Goal: Transaction & Acquisition: Purchase product/service

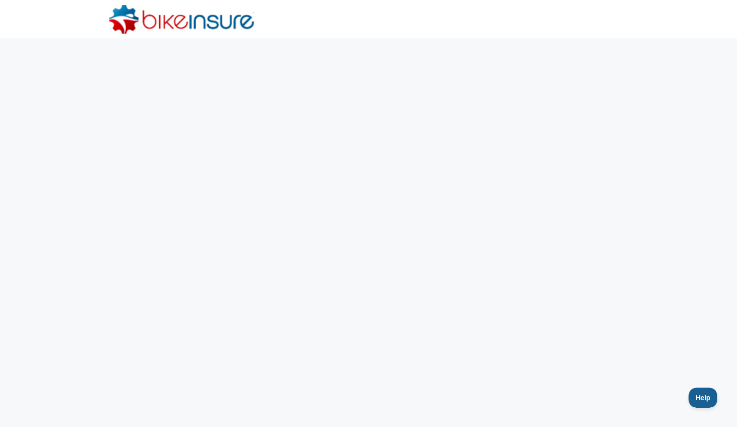
click at [175, 28] on img at bounding box center [181, 19] width 145 height 29
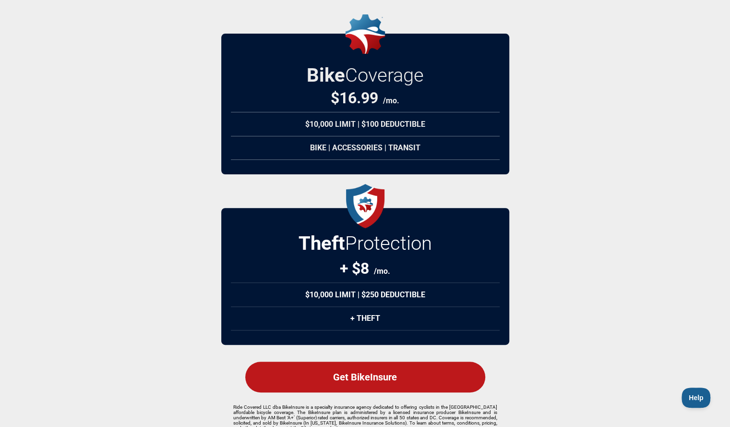
scroll to position [104, 0]
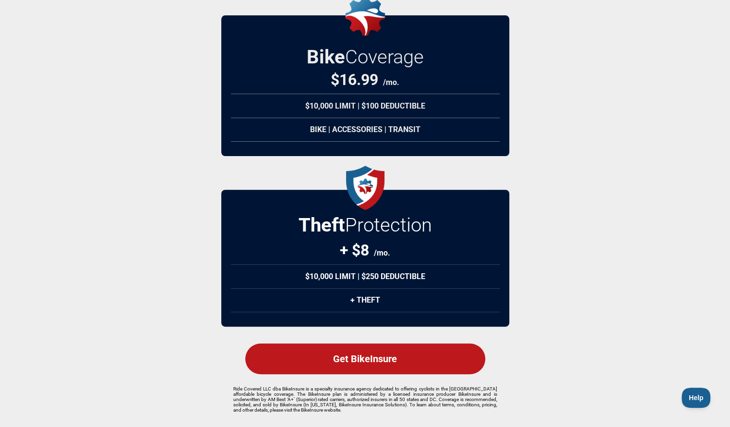
click at [365, 359] on div "Get BikeInsure" at bounding box center [365, 358] width 240 height 31
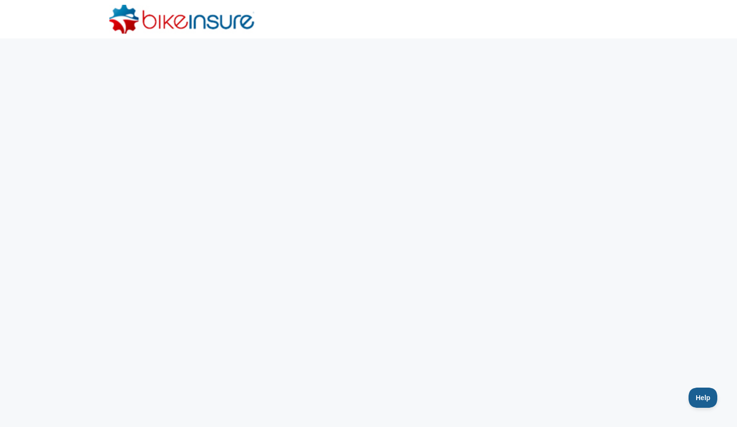
click at [203, 25] on img at bounding box center [181, 19] width 145 height 29
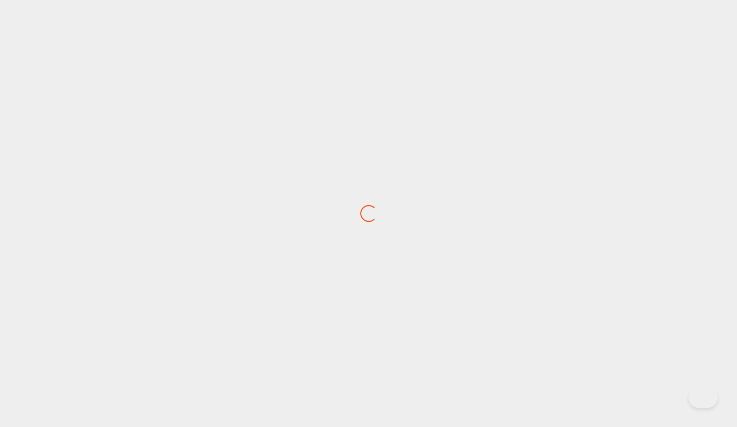
click at [577, 96] on div at bounding box center [368, 213] width 737 height 427
